Goal: Transaction & Acquisition: Purchase product/service

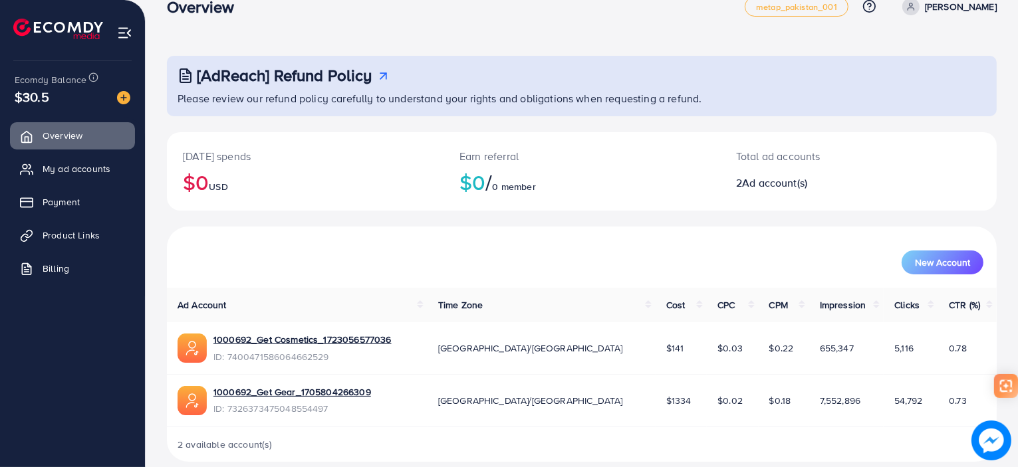
scroll to position [42, 0]
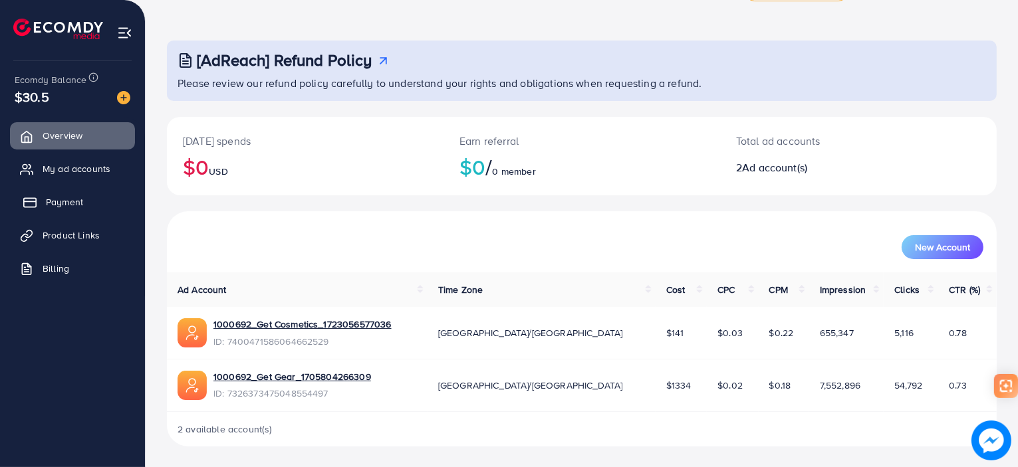
click at [61, 201] on span "Payment" at bounding box center [64, 201] width 37 height 13
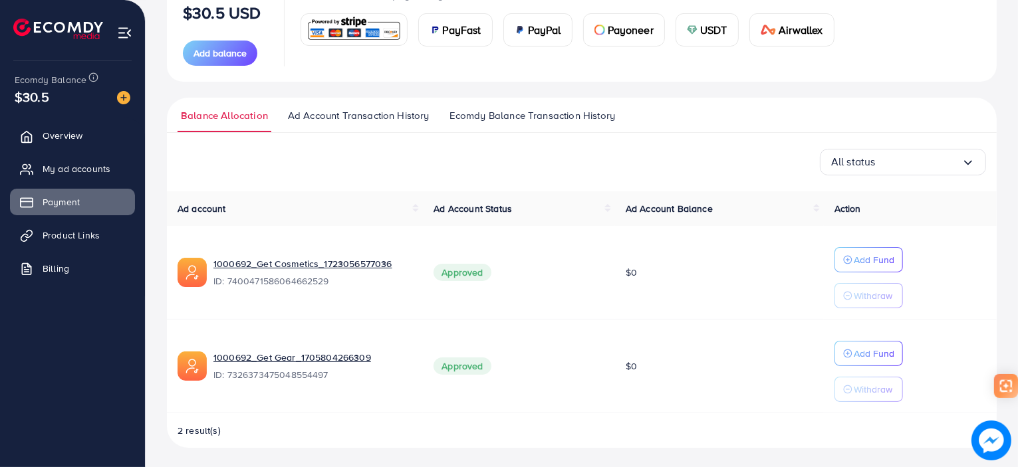
scroll to position [189, 0]
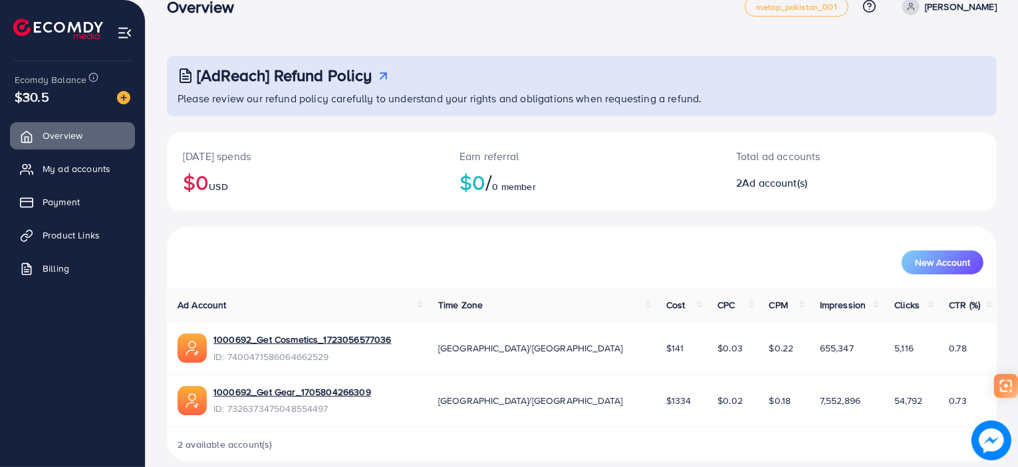
scroll to position [42, 0]
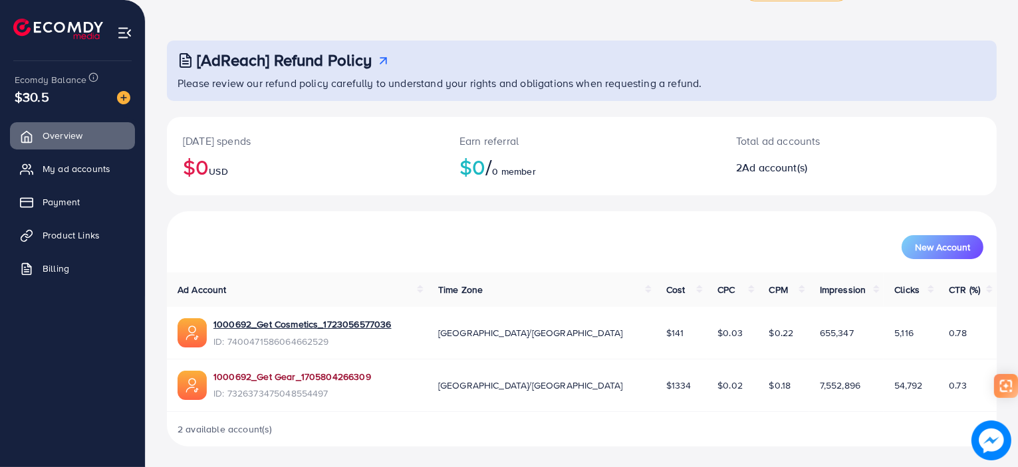
click at [334, 378] on link "1000692_Get Gear_1705804266309" at bounding box center [292, 376] width 158 height 13
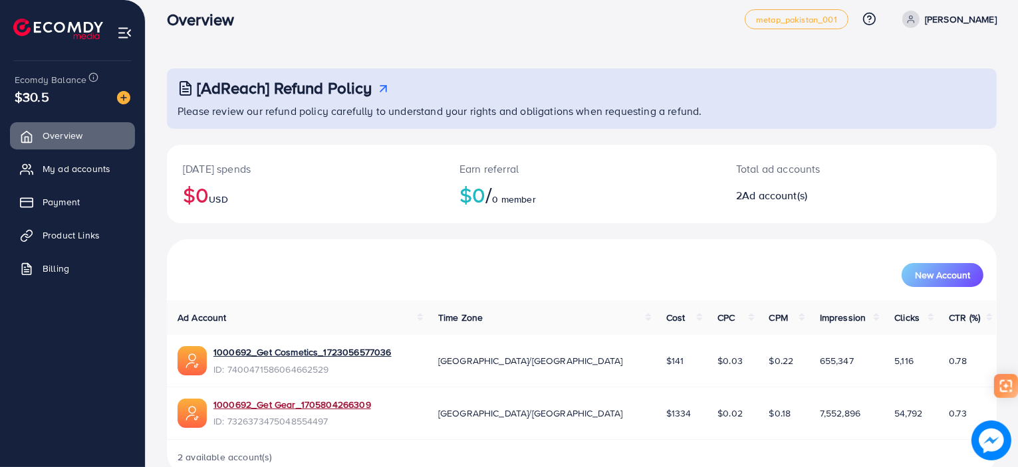
scroll to position [0, 0]
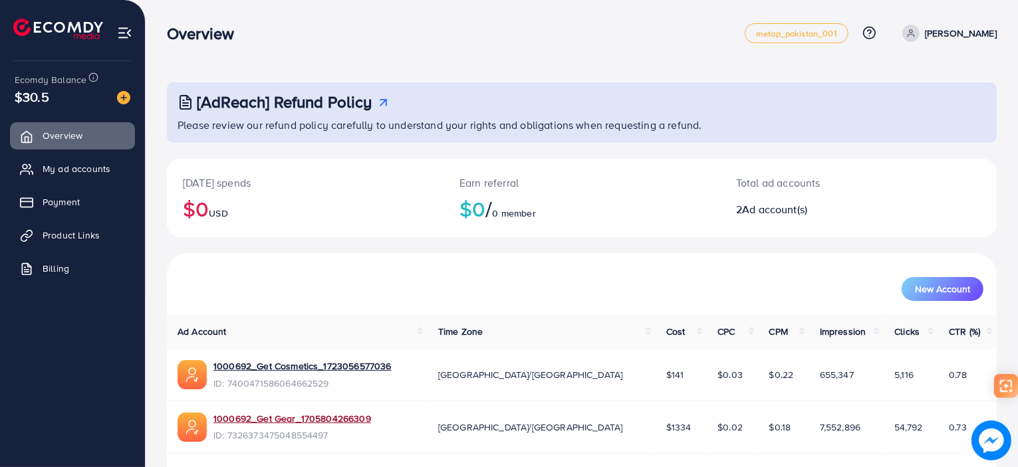
click at [962, 36] on p "[PERSON_NAME]" at bounding box center [961, 33] width 72 height 16
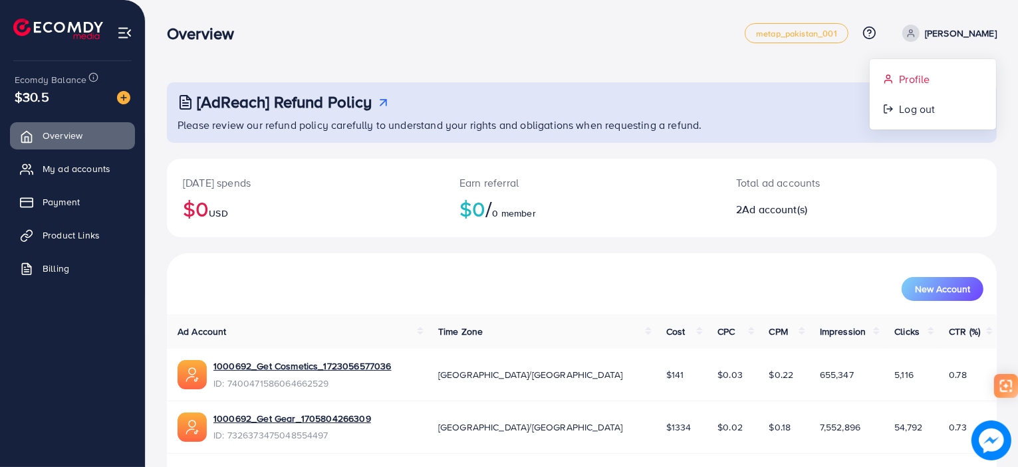
click at [907, 81] on span "Profile" at bounding box center [914, 79] width 31 height 16
select select "********"
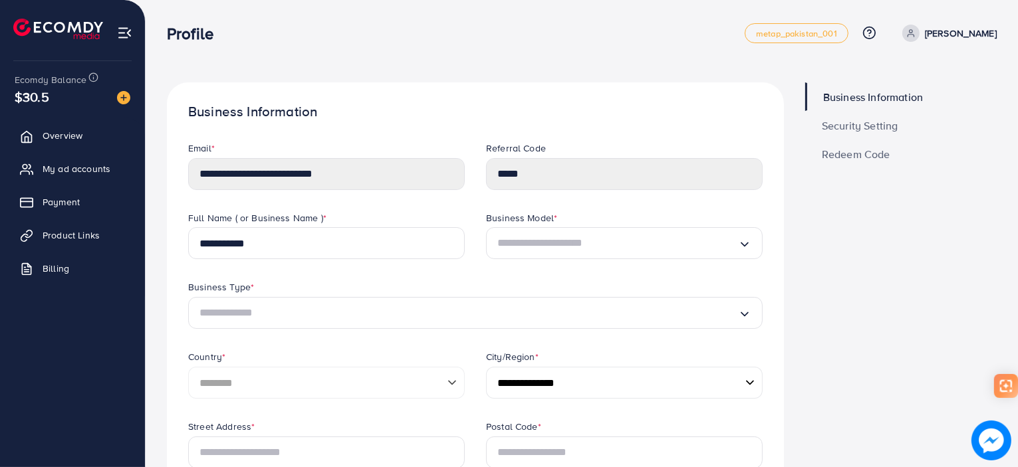
click at [861, 98] on span "Business Information" at bounding box center [873, 97] width 100 height 11
click at [861, 121] on span "Security Setting" at bounding box center [860, 125] width 76 height 11
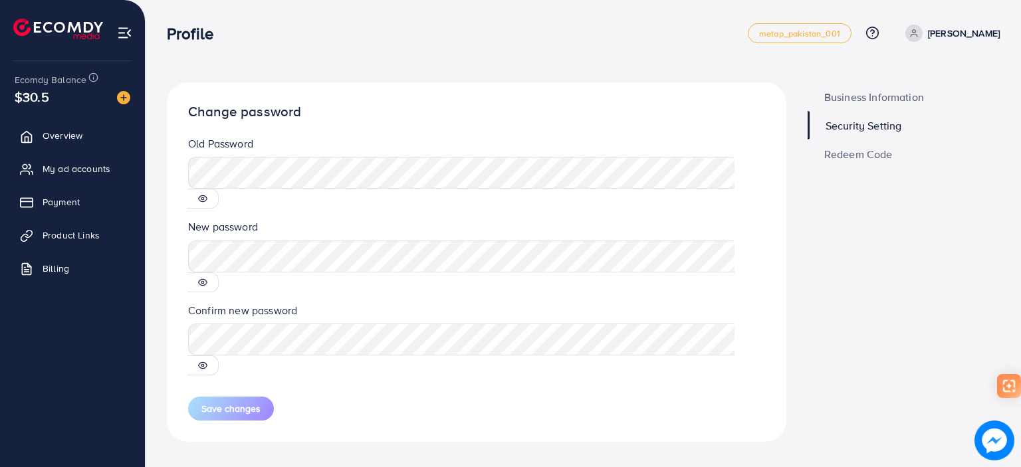
click at [207, 194] on icon at bounding box center [202, 198] width 9 height 9
click at [879, 126] on span "Security Setting" at bounding box center [864, 125] width 76 height 11
click at [949, 34] on link "[PERSON_NAME]" at bounding box center [950, 33] width 100 height 17
click at [915, 76] on span "Profile" at bounding box center [917, 79] width 31 height 16
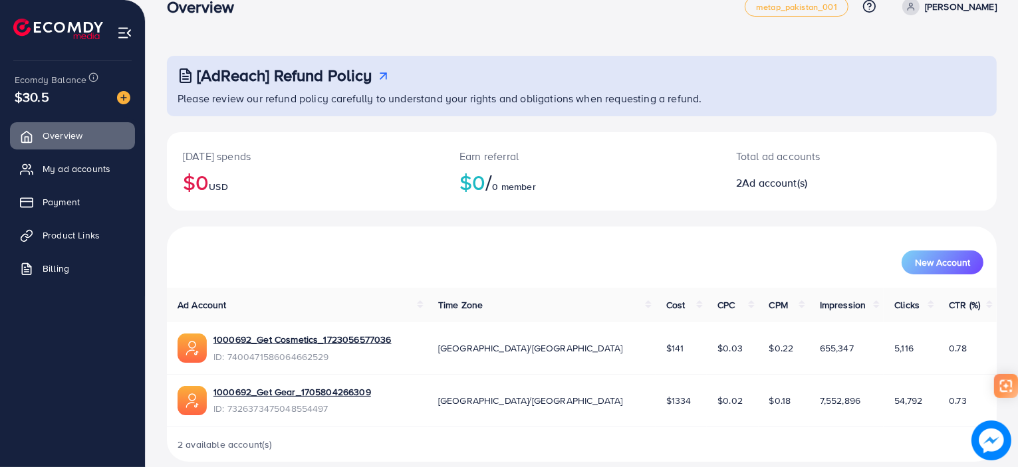
scroll to position [42, 0]
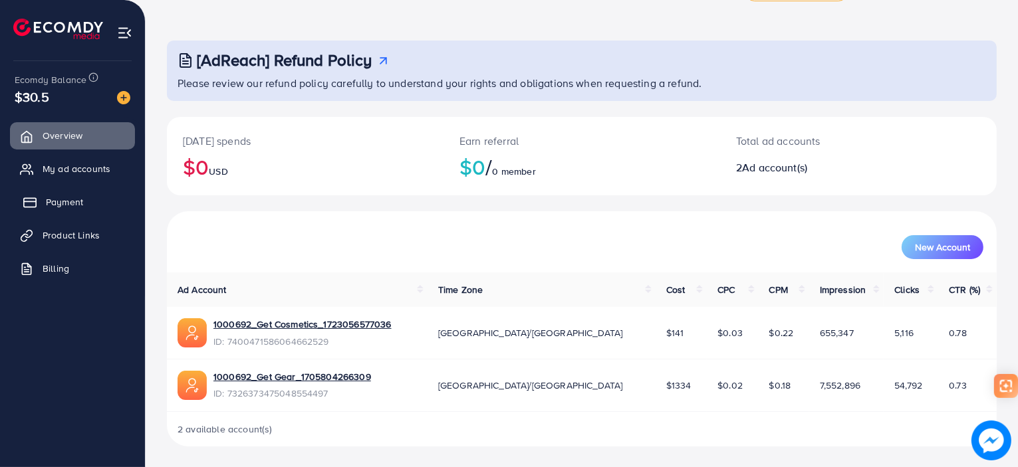
click at [59, 204] on span "Payment" at bounding box center [64, 201] width 37 height 13
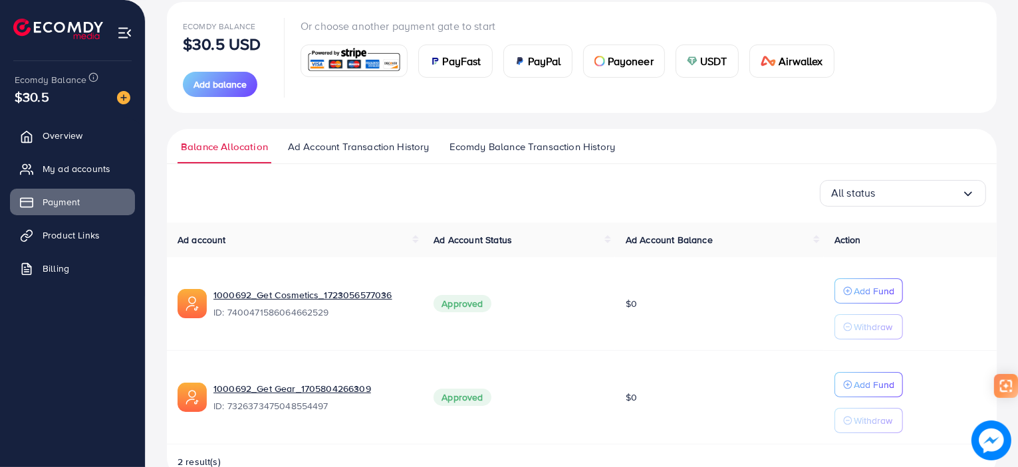
scroll to position [189, 0]
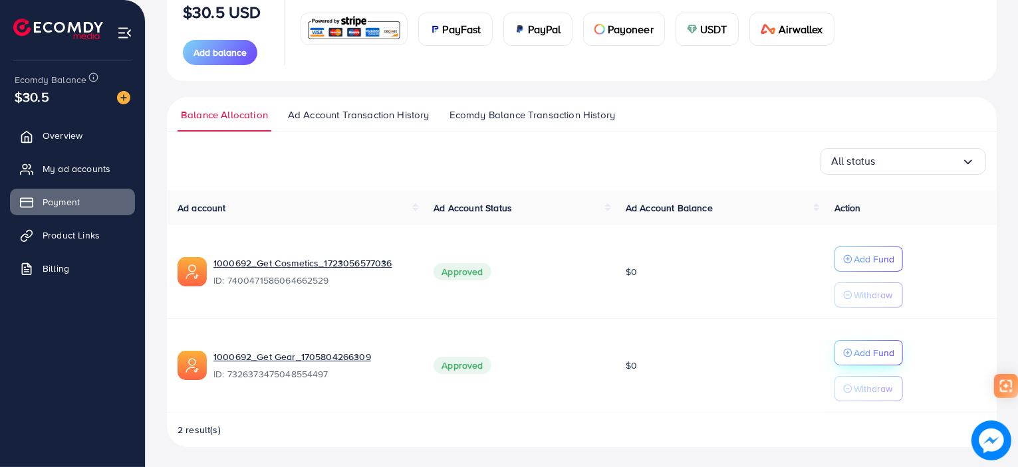
click at [884, 267] on p "Add Fund" at bounding box center [873, 259] width 41 height 16
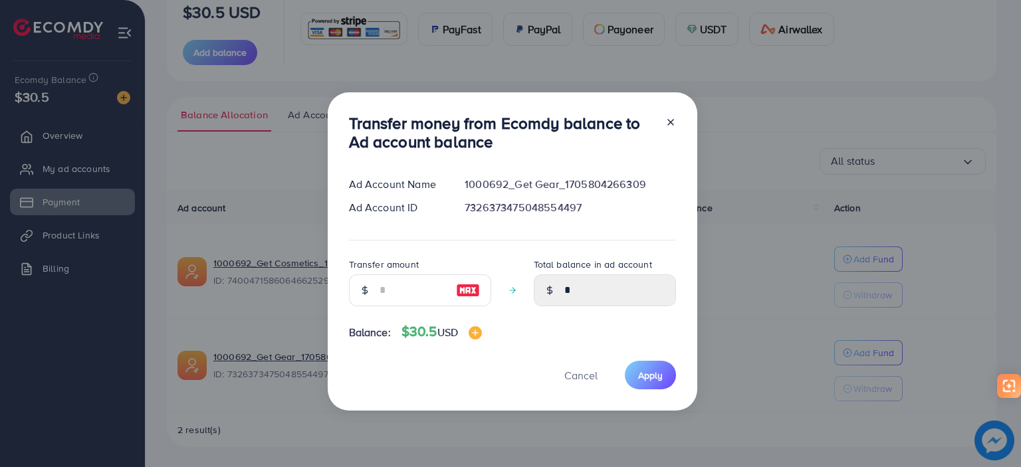
click at [374, 282] on div at bounding box center [364, 291] width 31 height 32
click at [670, 123] on icon at bounding box center [670, 122] width 11 height 11
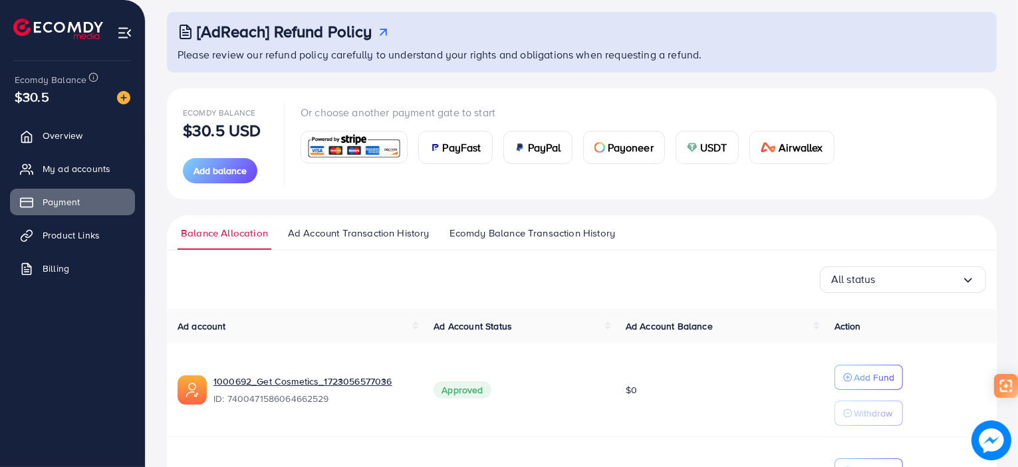
scroll to position [56, 0]
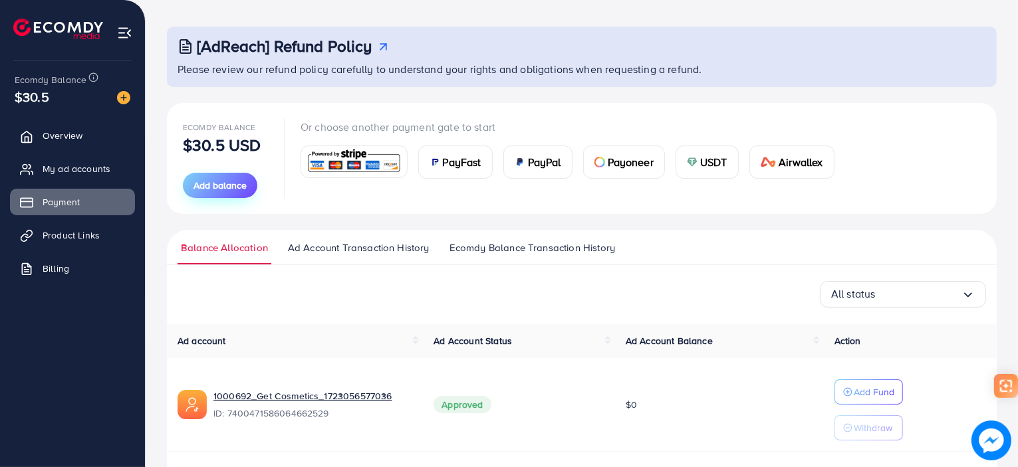
click at [231, 188] on span "Add balance" at bounding box center [219, 185] width 53 height 13
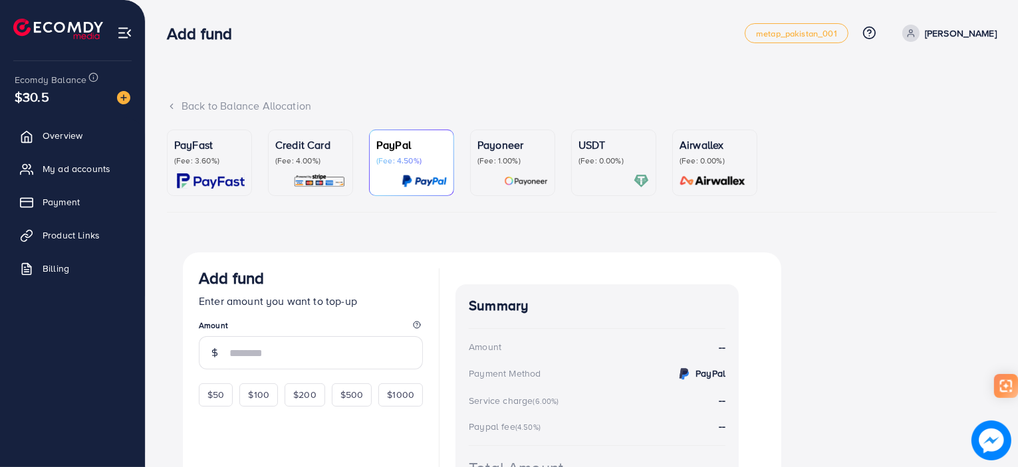
click at [622, 163] on p "(Fee: 0.00%)" at bounding box center [613, 161] width 70 height 11
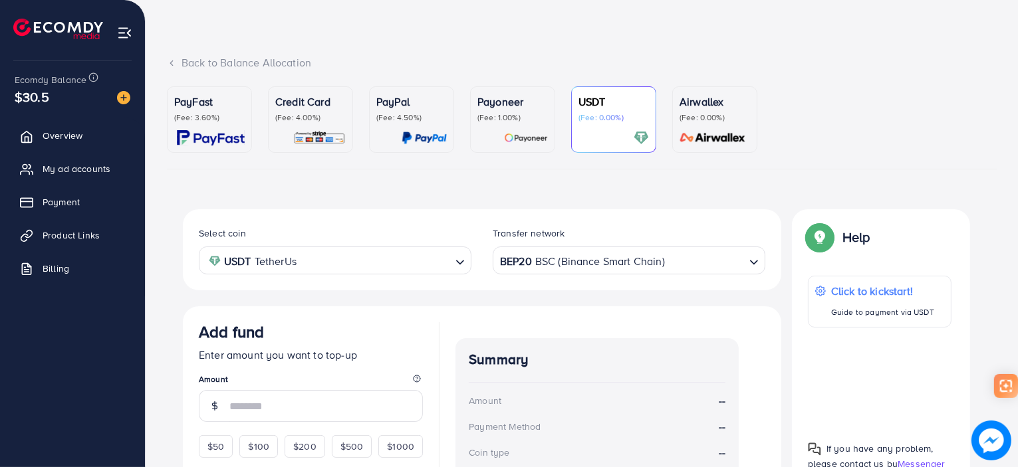
scroll to position [66, 0]
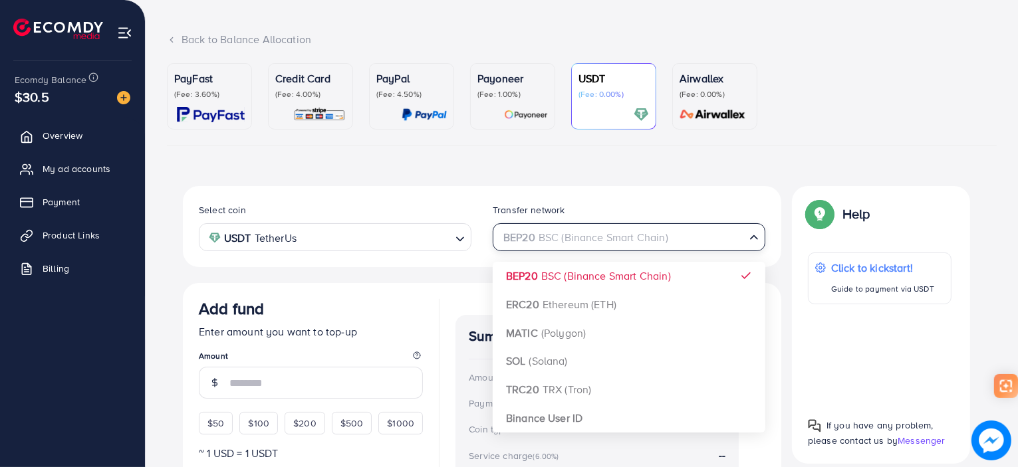
click at [752, 239] on icon "Search for option" at bounding box center [753, 237] width 13 height 13
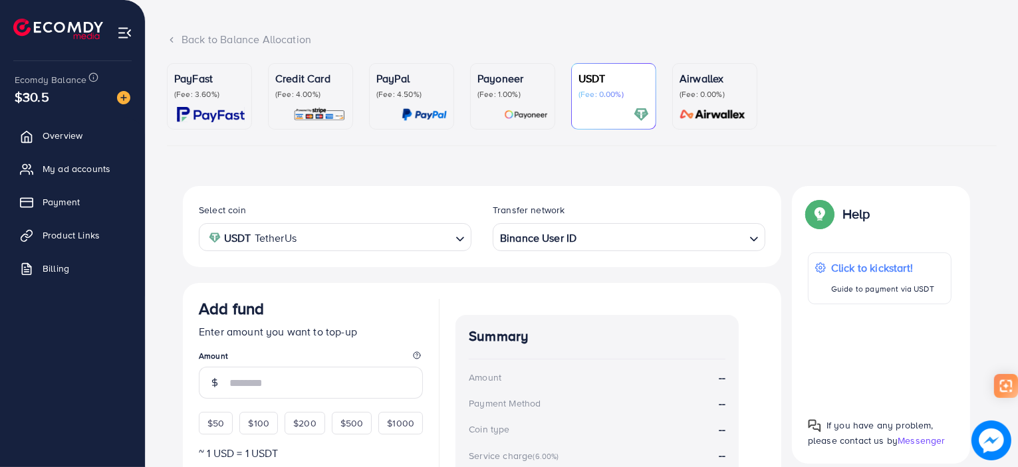
click at [569, 415] on div "Select coin USDT TetherUs Loading... Transfer network Binance User ID Loading..…" at bounding box center [482, 390] width 598 height 409
click at [1000, 442] on img at bounding box center [991, 441] width 40 height 40
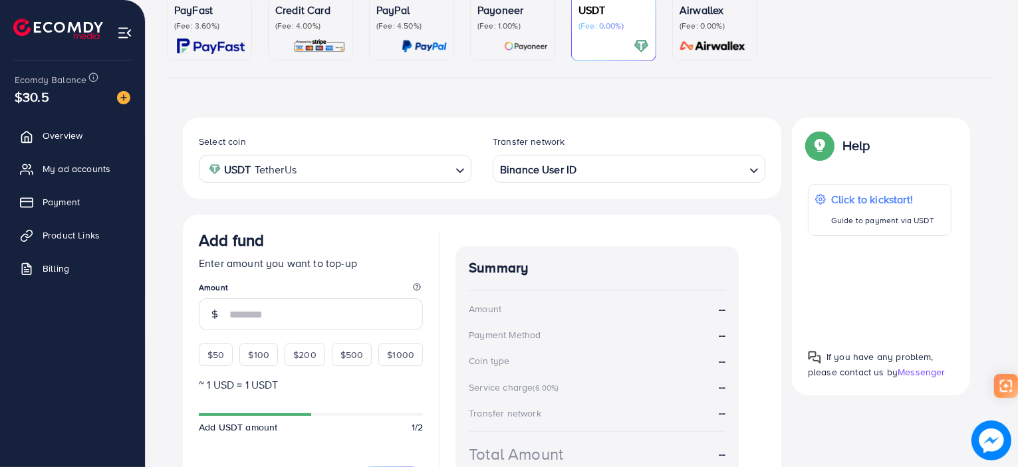
scroll to position [242, 0]
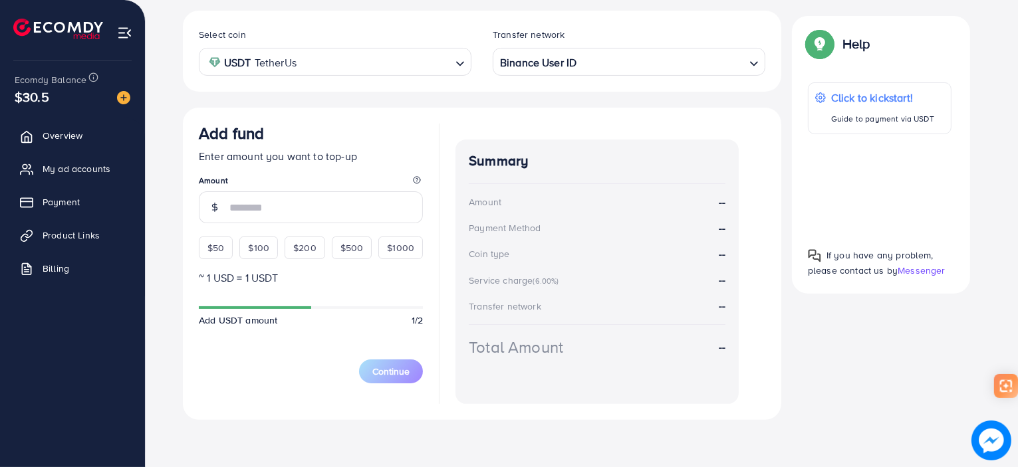
click at [166, 341] on div "PayFast (Fee: 3.60%) Credit Card (Fee: 4.00%) PayPal (Fee: 4.50%) Payoneer (Fee…" at bounding box center [581, 167] width 851 height 559
click at [124, 96] on img at bounding box center [123, 97] width 13 height 13
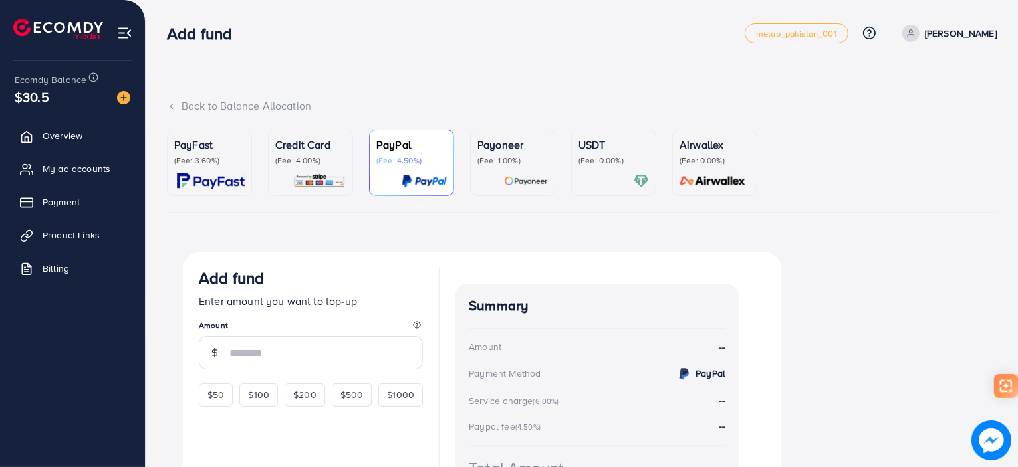
click at [594, 164] on p "(Fee: 0.00%)" at bounding box center [613, 161] width 70 height 11
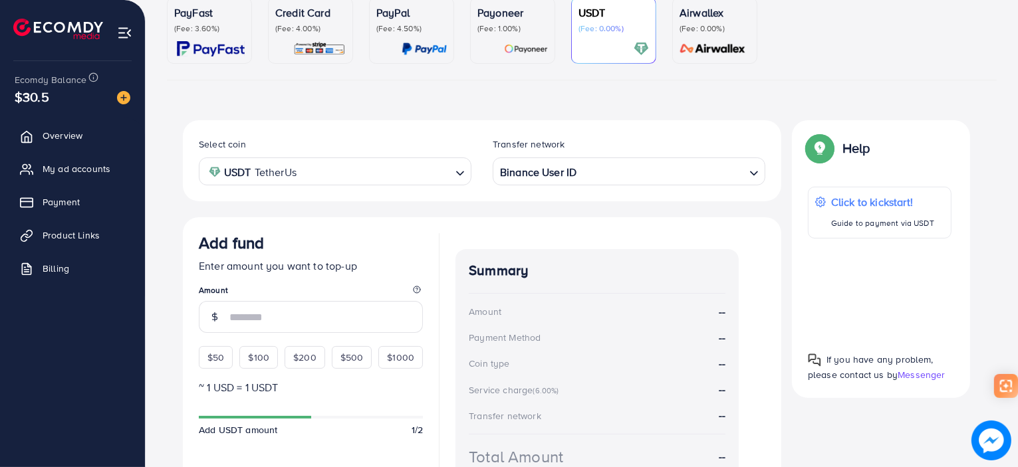
scroll to position [133, 0]
click at [546, 169] on div "Binance User ID" at bounding box center [621, 169] width 248 height 23
click at [537, 352] on div "Select coin USDT TetherUs Loading... Transfer network Binance User ID Loading..…" at bounding box center [482, 324] width 598 height 409
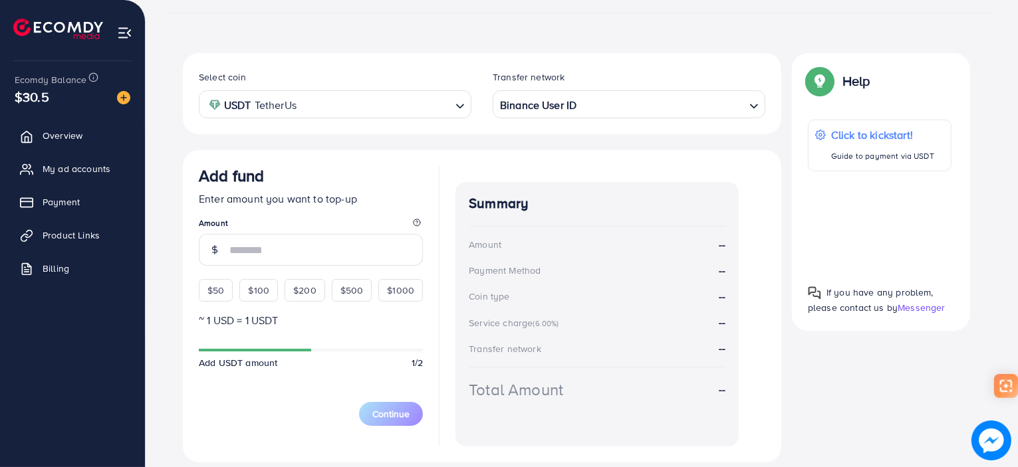
scroll to position [242, 0]
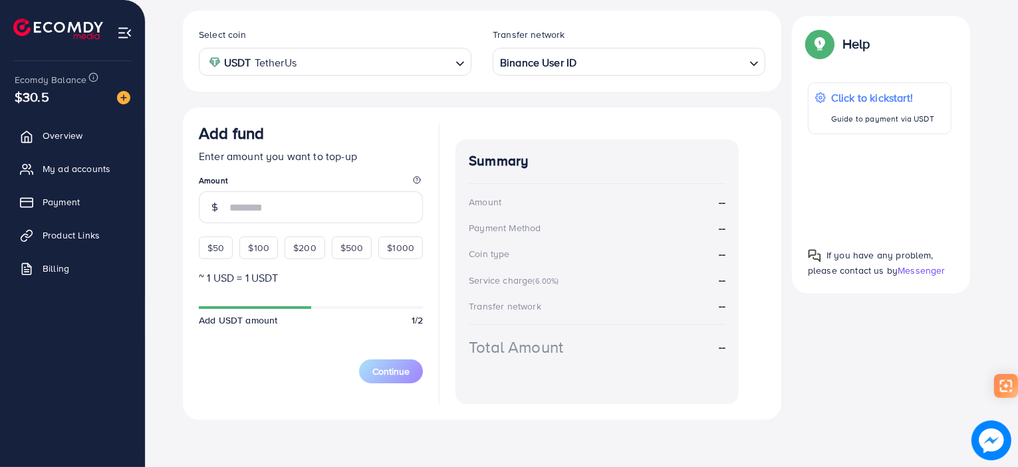
click at [212, 247] on span "$50" at bounding box center [215, 247] width 17 height 13
type input "**"
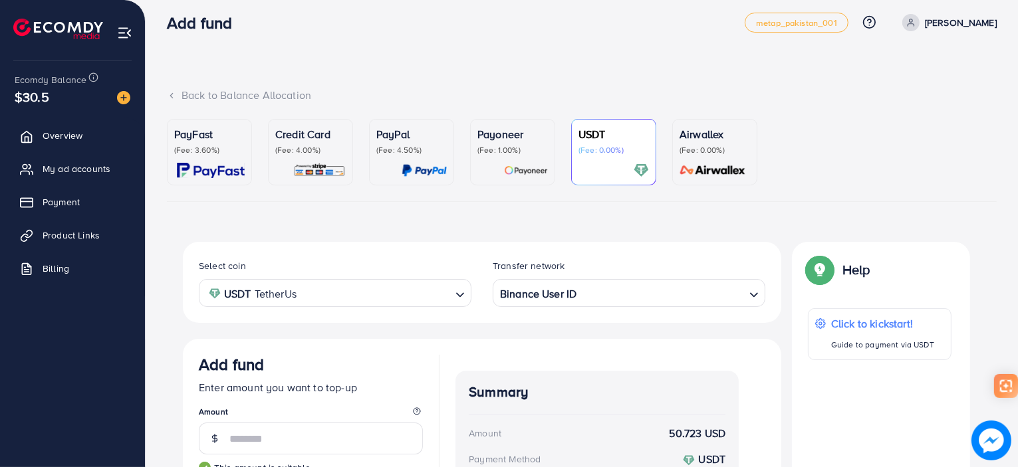
scroll to position [0, 0]
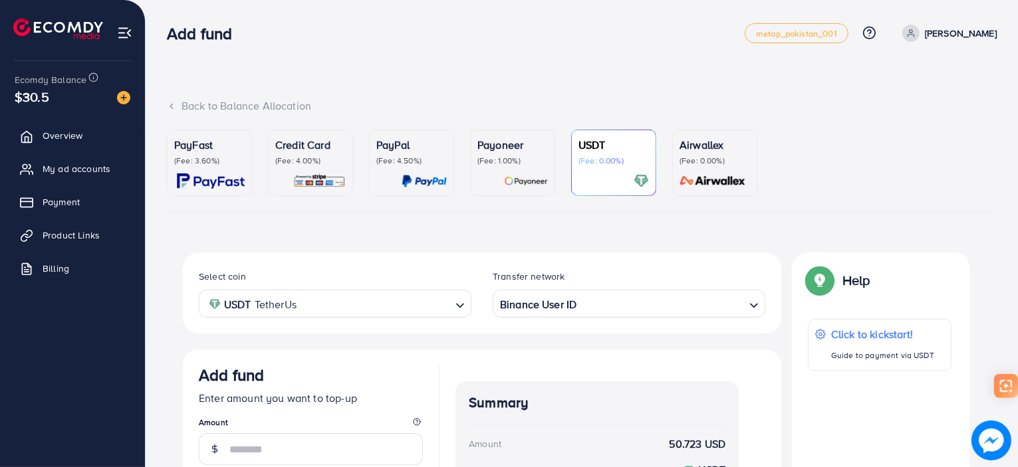
click at [320, 164] on p "(Fee: 4.00%)" at bounding box center [310, 161] width 70 height 11
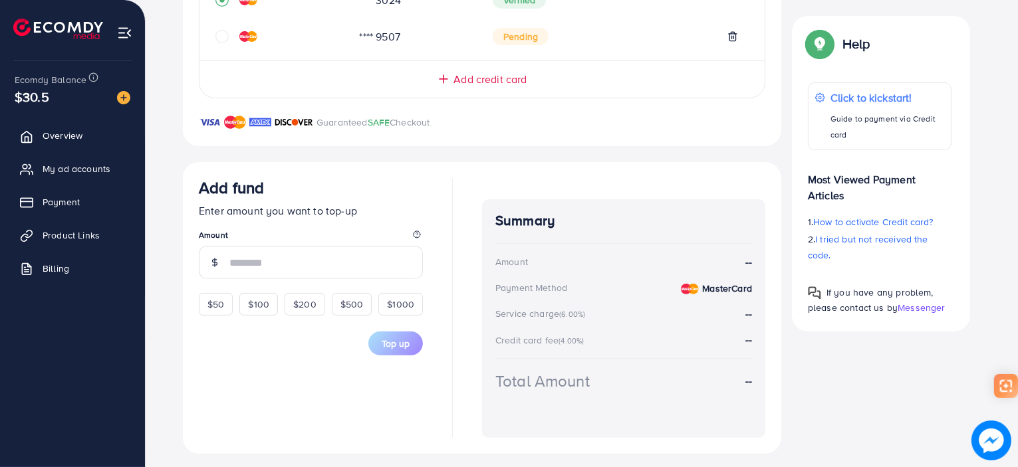
scroll to position [369, 0]
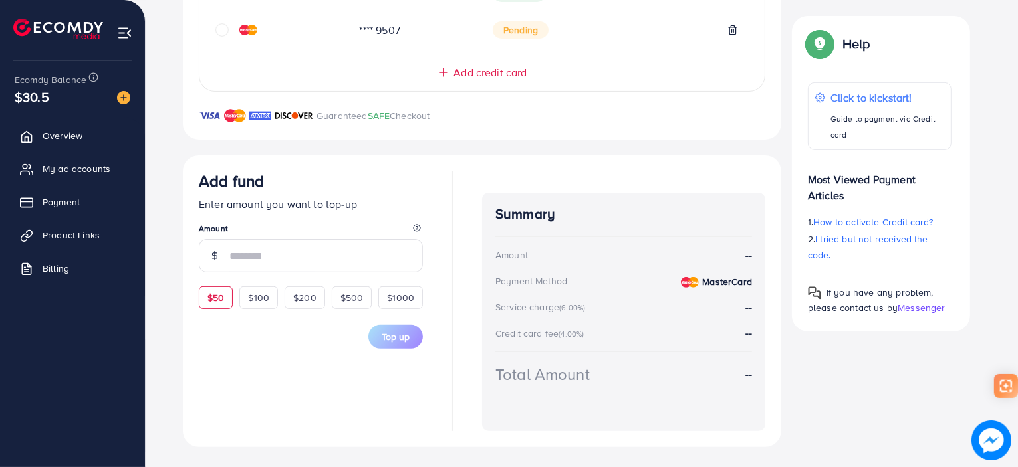
click at [220, 294] on span "$50" at bounding box center [215, 297] width 17 height 13
type input "**"
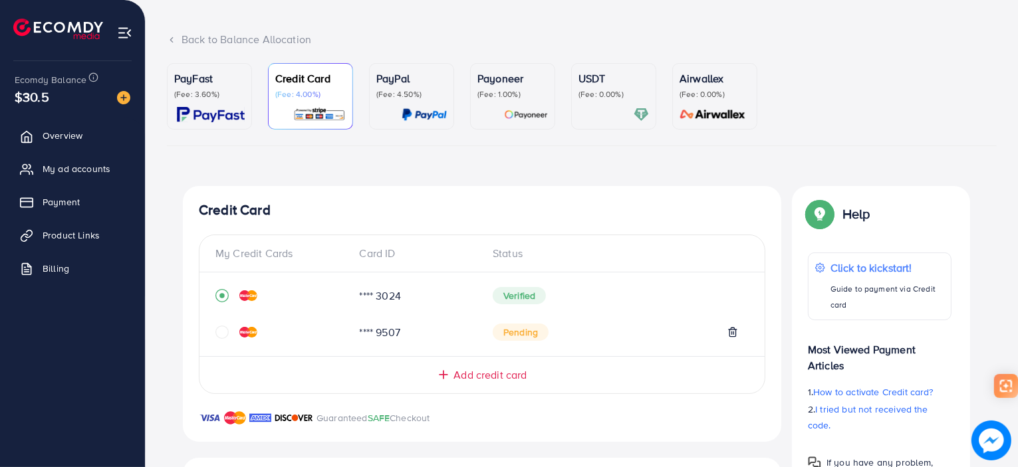
scroll to position [37, 0]
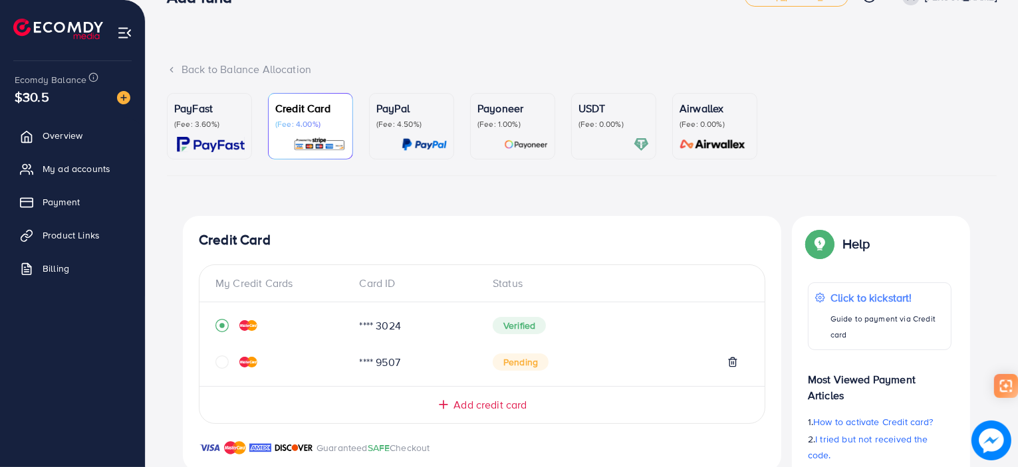
click at [214, 134] on div "PayFast (Fee: 3.60%)" at bounding box center [209, 126] width 70 height 52
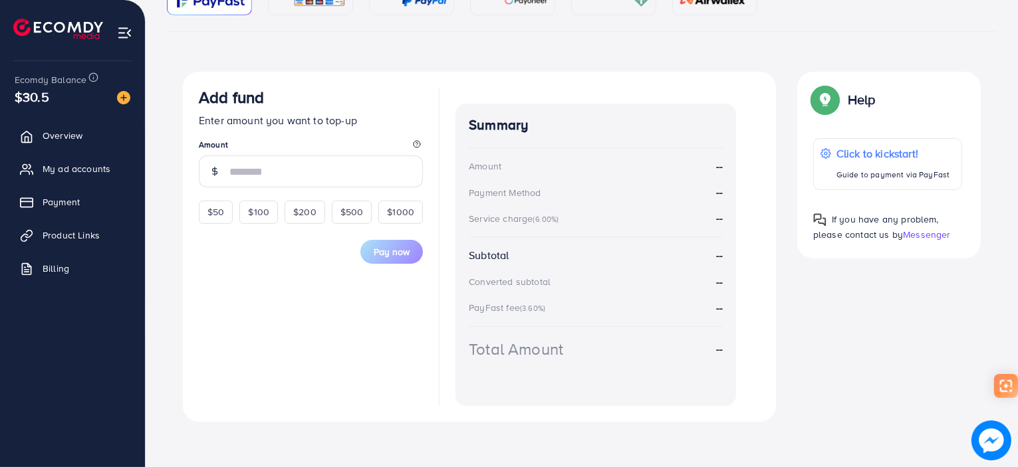
scroll to position [183, 0]
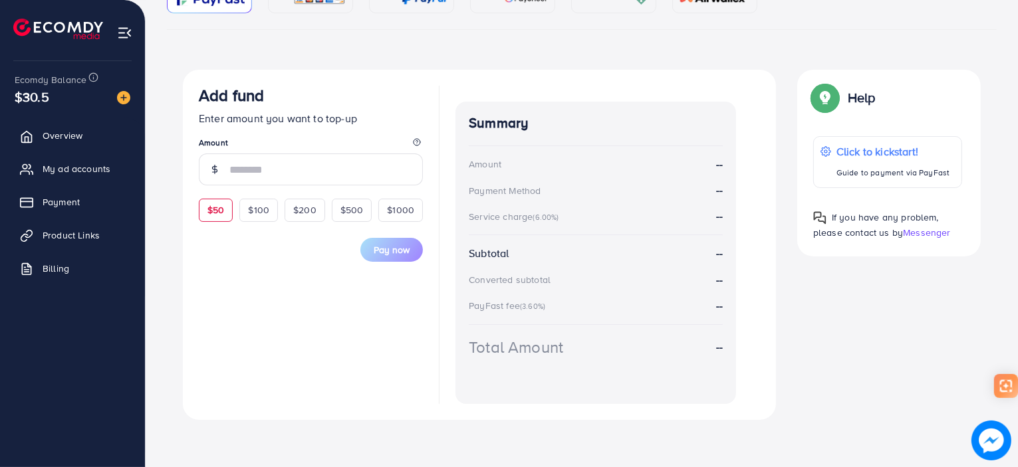
click at [218, 212] on span "$50" at bounding box center [215, 209] width 17 height 13
type input "**"
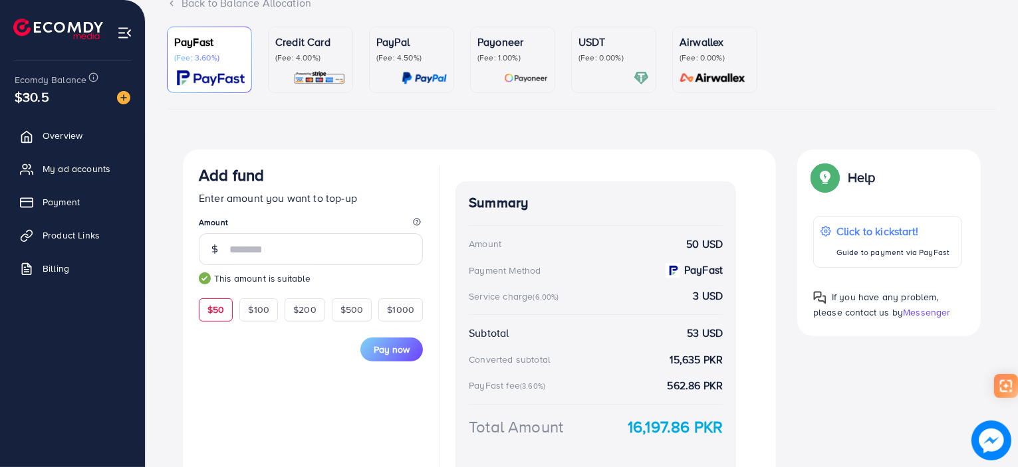
scroll to position [0, 0]
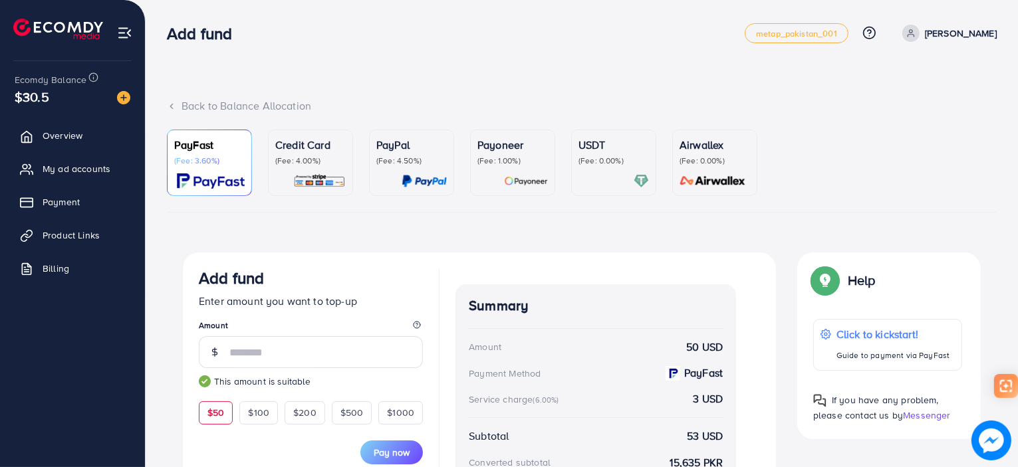
click at [574, 152] on link "USDT (Fee: 0.00%)" at bounding box center [613, 163] width 85 height 66
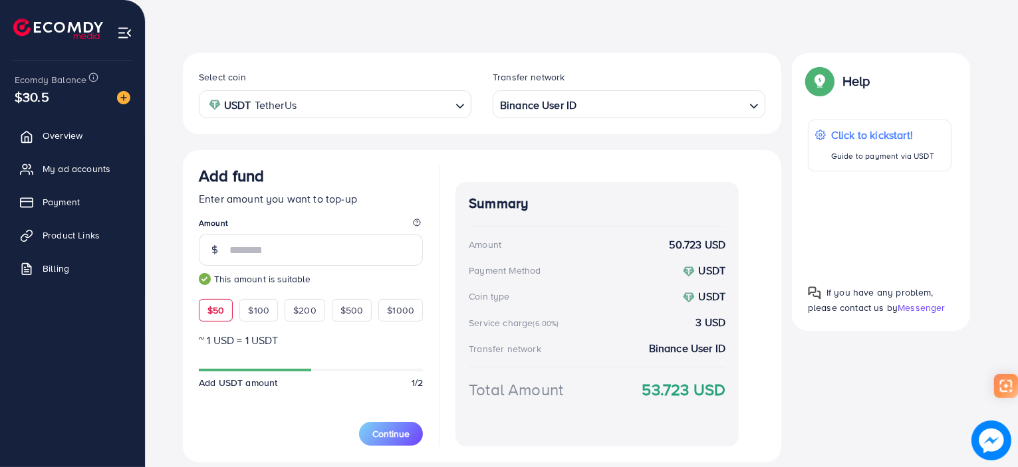
scroll to position [242, 0]
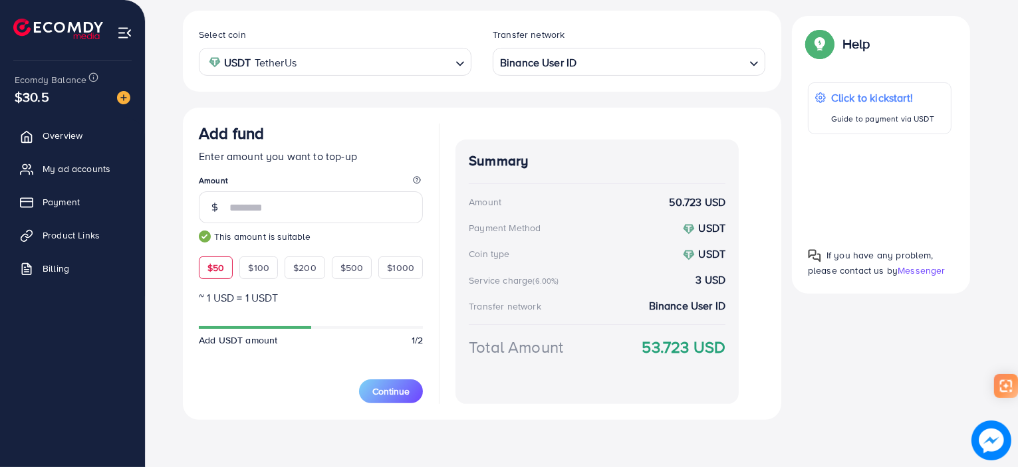
click at [640, 119] on div "Add fund Enter amount you want to top-up Amount ** This amount is suitable $50 …" at bounding box center [482, 264] width 598 height 312
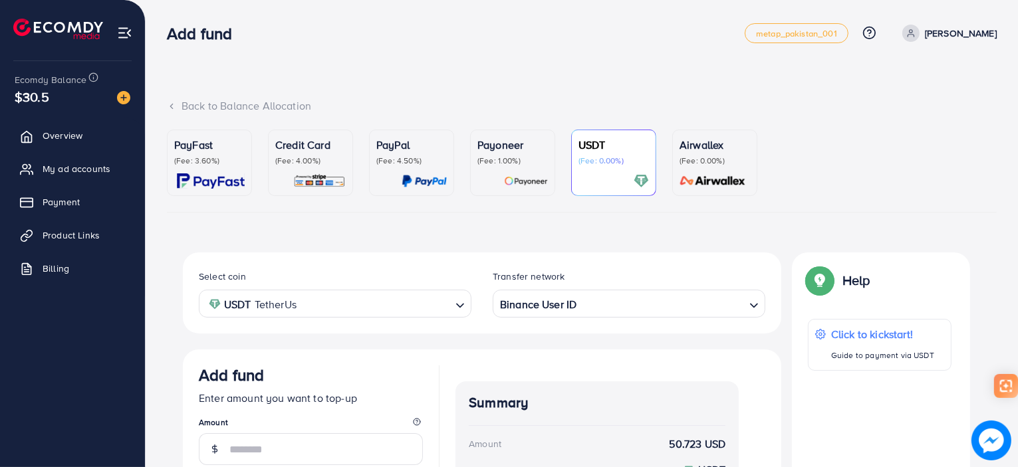
click at [326, 159] on p "(Fee: 4.00%)" at bounding box center [310, 161] width 70 height 11
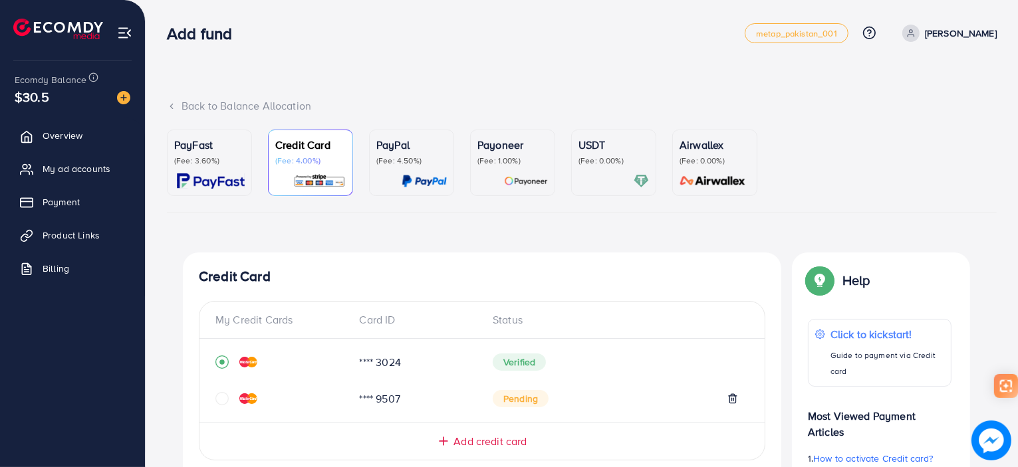
click at [235, 172] on div "PayFast (Fee: 3.60%)" at bounding box center [209, 163] width 70 height 52
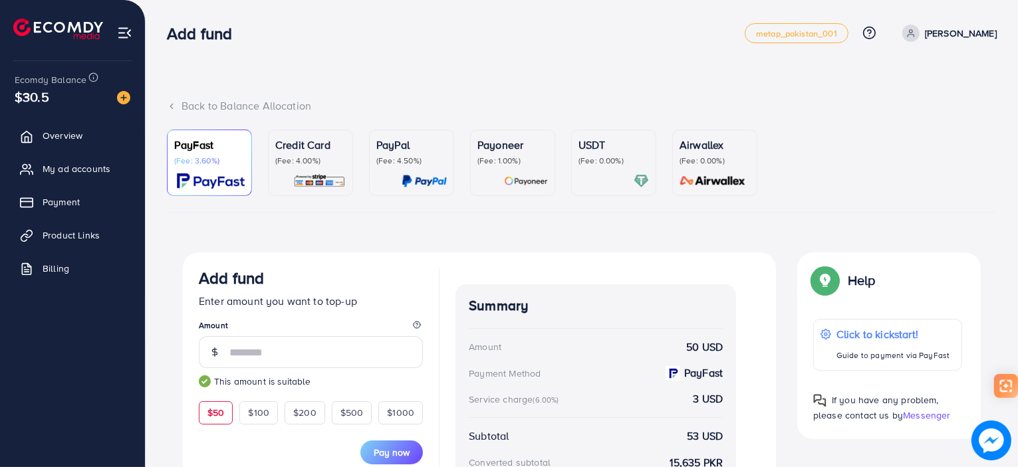
click at [396, 160] on p "(Fee: 4.50%)" at bounding box center [411, 161] width 70 height 11
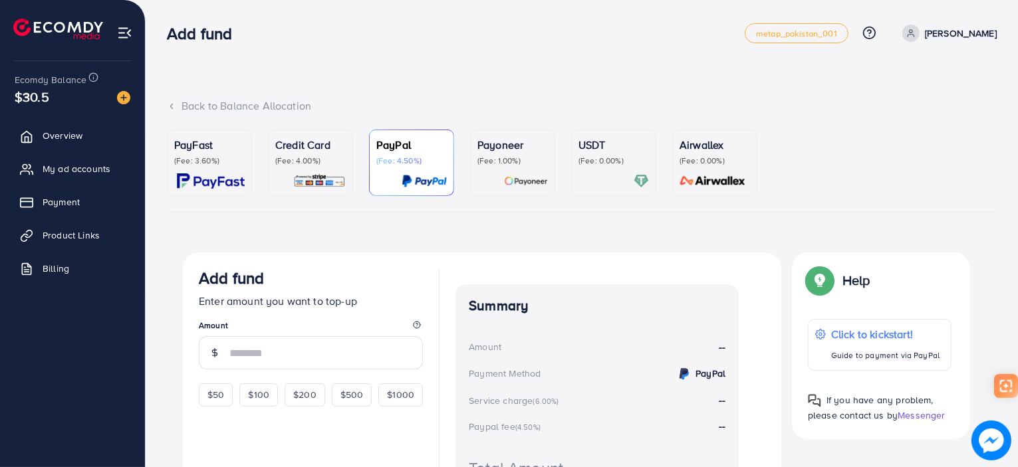
click at [302, 151] on p "Credit Card" at bounding box center [310, 145] width 70 height 16
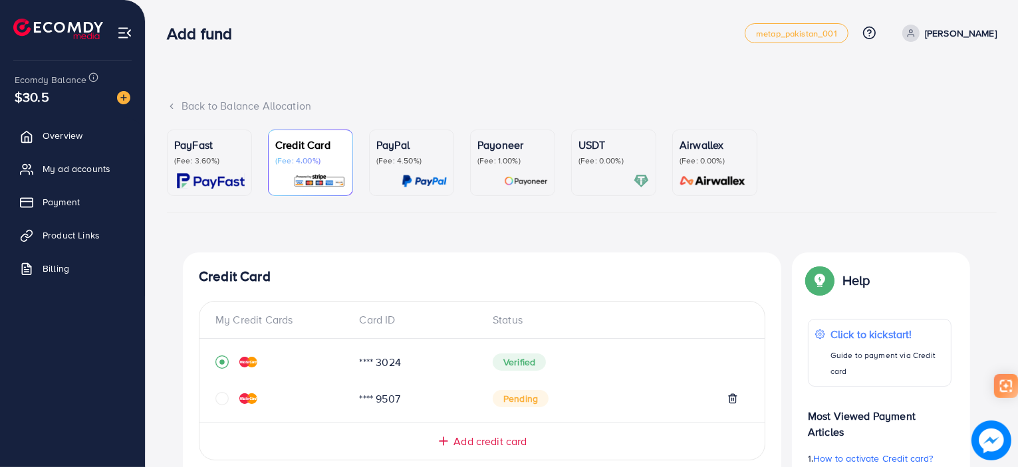
click at [611, 141] on p "USDT" at bounding box center [613, 145] width 70 height 16
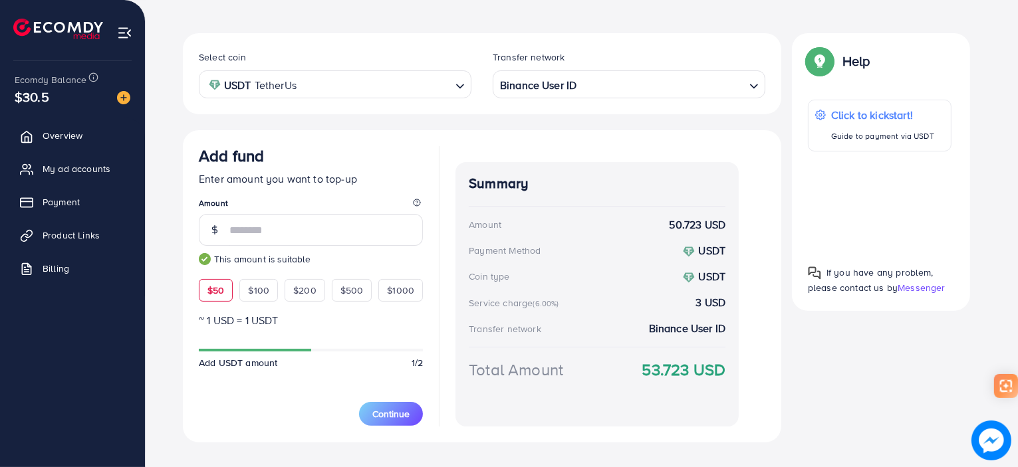
scroll to position [242, 0]
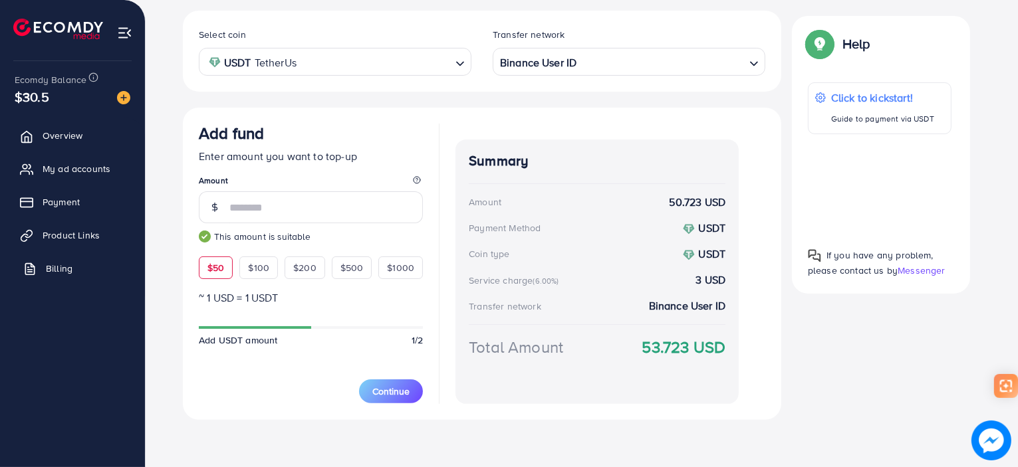
click at [47, 263] on span "Billing" at bounding box center [59, 268] width 27 height 13
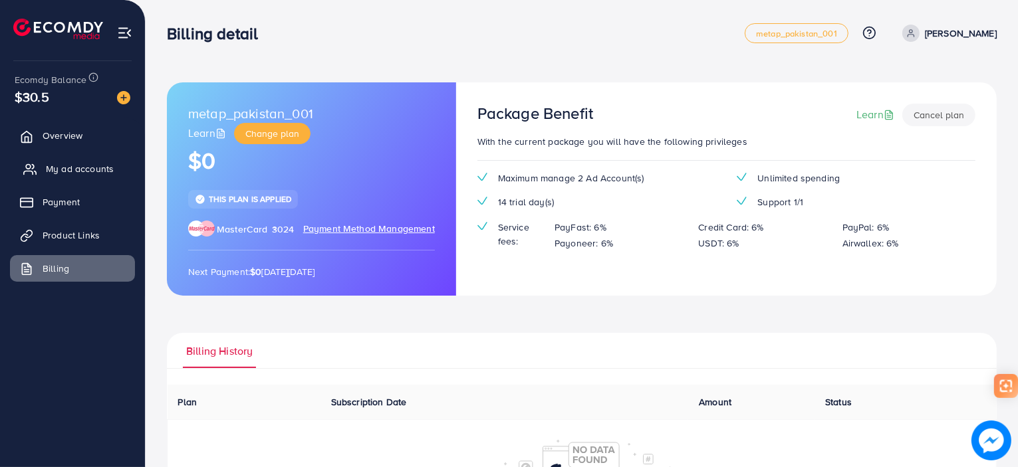
click at [72, 175] on link "My ad accounts" at bounding box center [72, 169] width 125 height 27
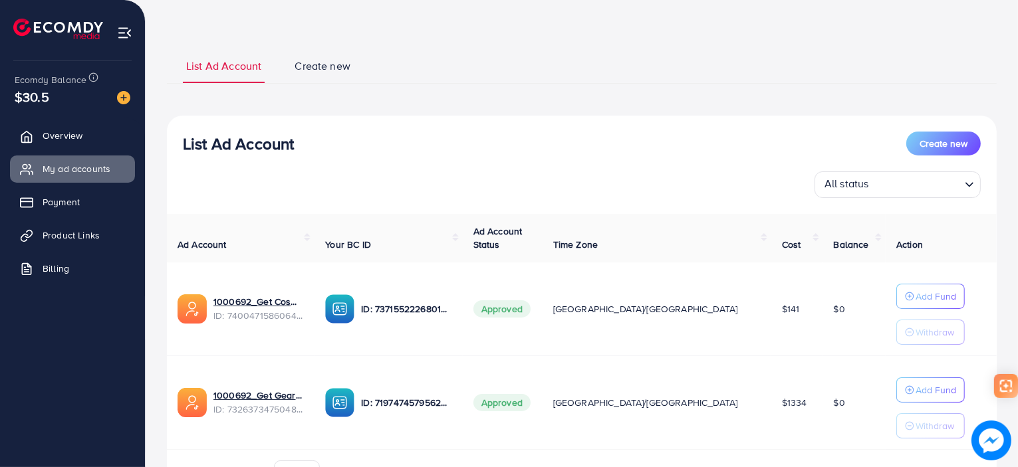
scroll to position [127, 0]
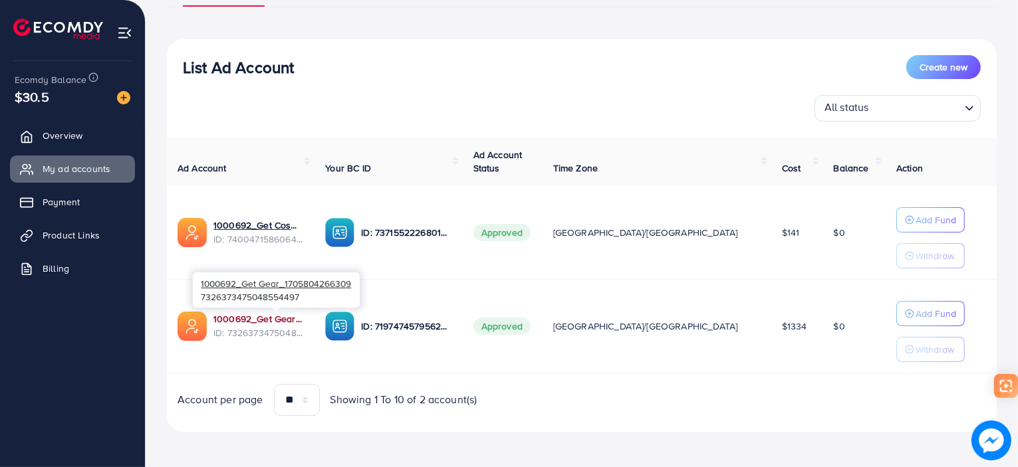
click at [273, 322] on link "1000692_Get Gear_1705804266309" at bounding box center [258, 318] width 90 height 13
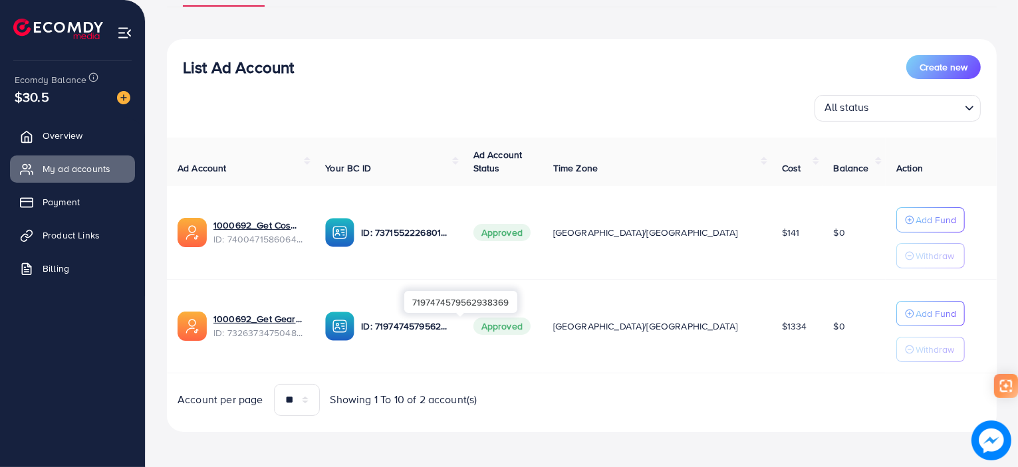
click at [428, 324] on p "ID: 7197474579562938369" at bounding box center [406, 326] width 90 height 16
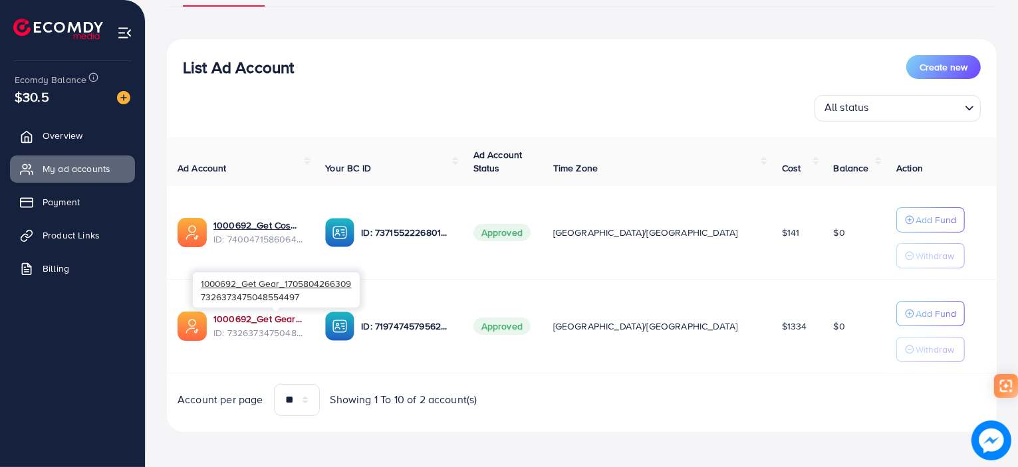
click at [300, 315] on link "1000692_Get Gear_1705804266309" at bounding box center [258, 318] width 90 height 13
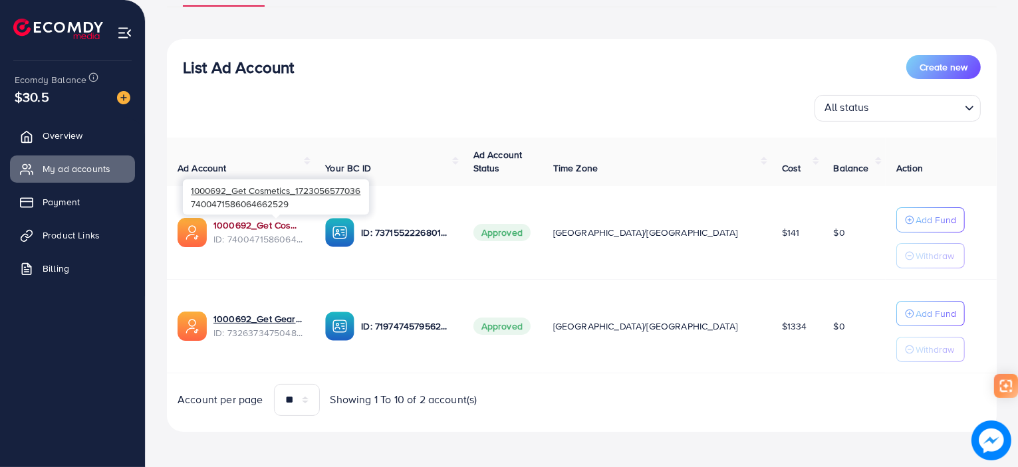
click at [263, 227] on link "1000692_Get Cosmetics_1723056577036" at bounding box center [258, 225] width 90 height 13
click at [292, 227] on link "1000692_Get Cosmetics_1723056577036" at bounding box center [258, 225] width 90 height 13
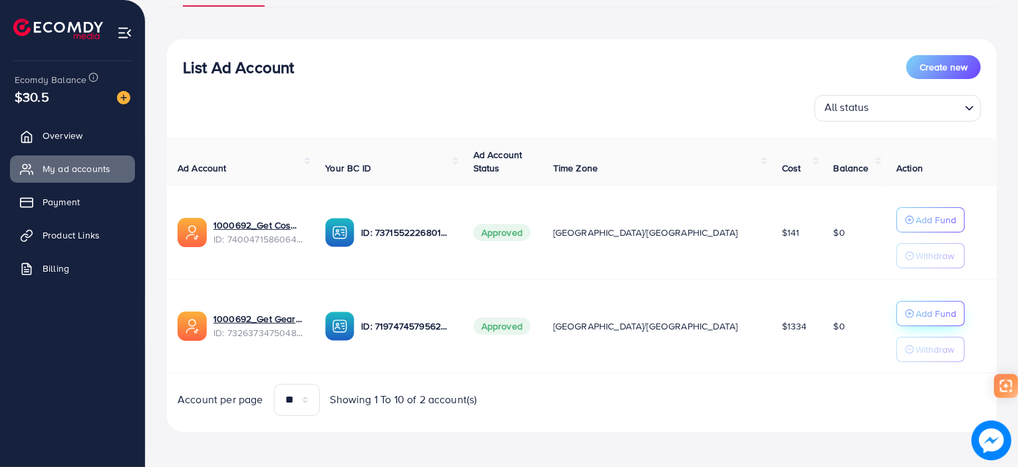
click at [915, 228] on p "Add Fund" at bounding box center [935, 220] width 41 height 16
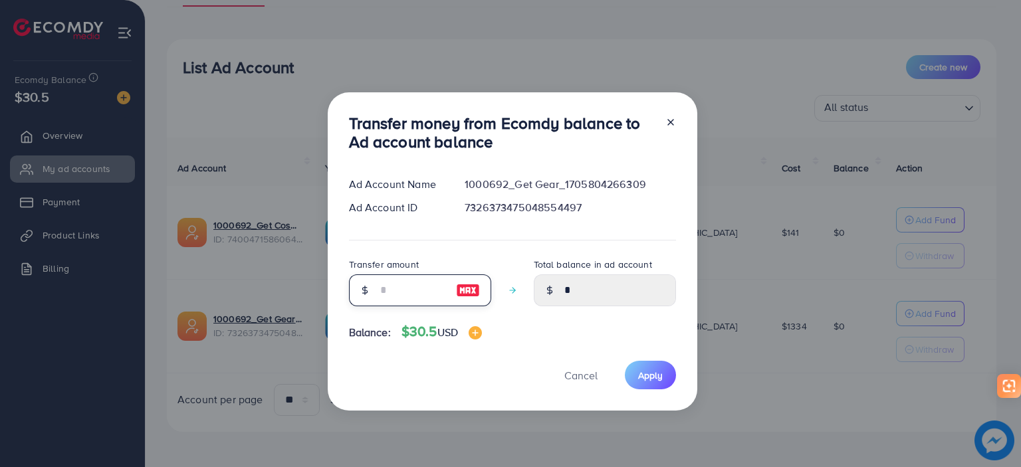
drag, startPoint x: 431, startPoint y: 292, endPoint x: 348, endPoint y: 288, distance: 82.5
click at [349, 288] on div at bounding box center [420, 291] width 142 height 32
type input "*"
type input "****"
type input "*"
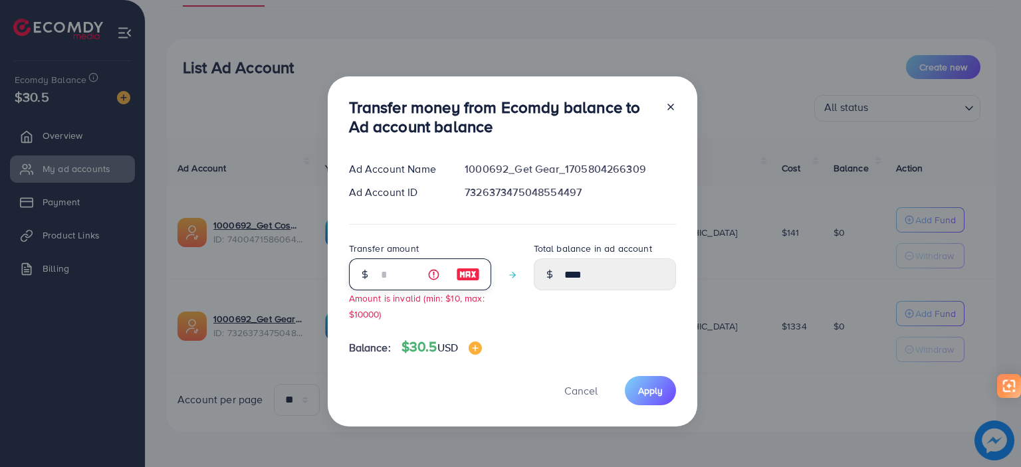
type input "*"
type input "****"
type input "**"
type input "*****"
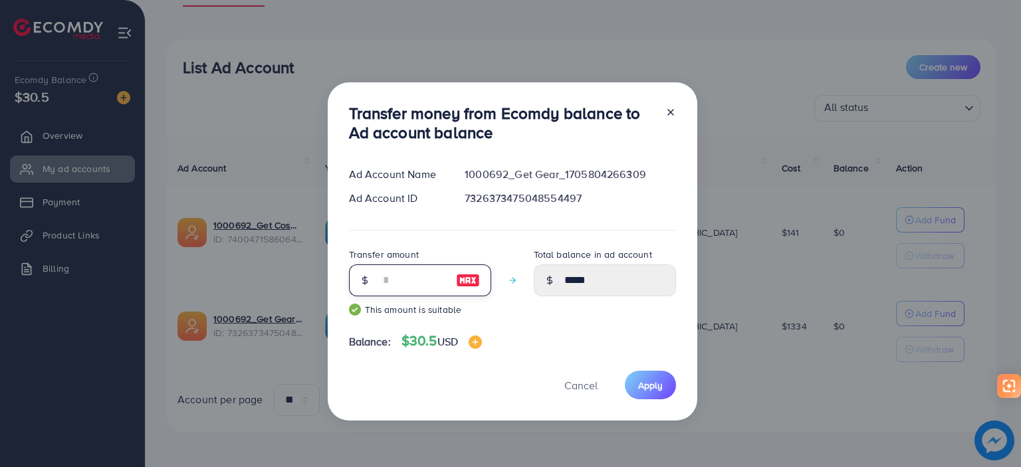
type input "**"
click at [672, 114] on icon at bounding box center [670, 112] width 11 height 11
type input "*"
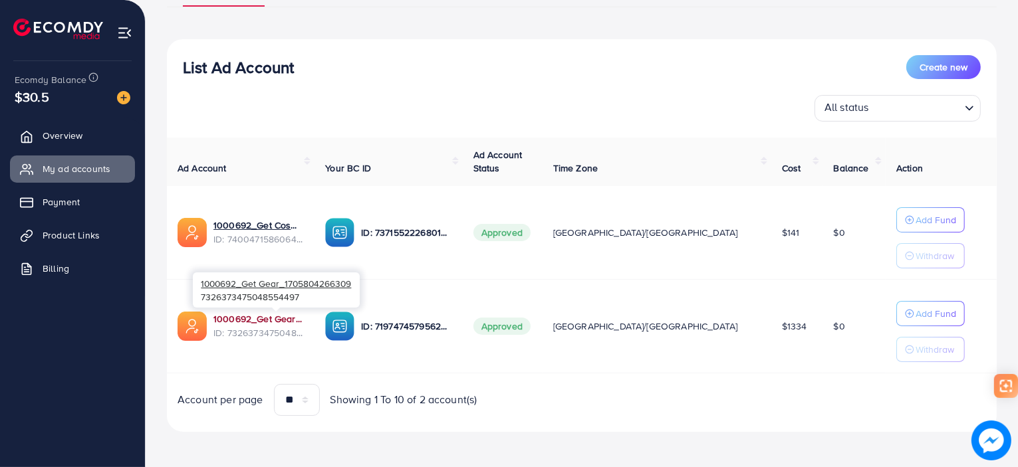
click at [296, 321] on link "1000692_Get Gear_1705804266309" at bounding box center [258, 318] width 90 height 13
